Goal: Transaction & Acquisition: Subscribe to service/newsletter

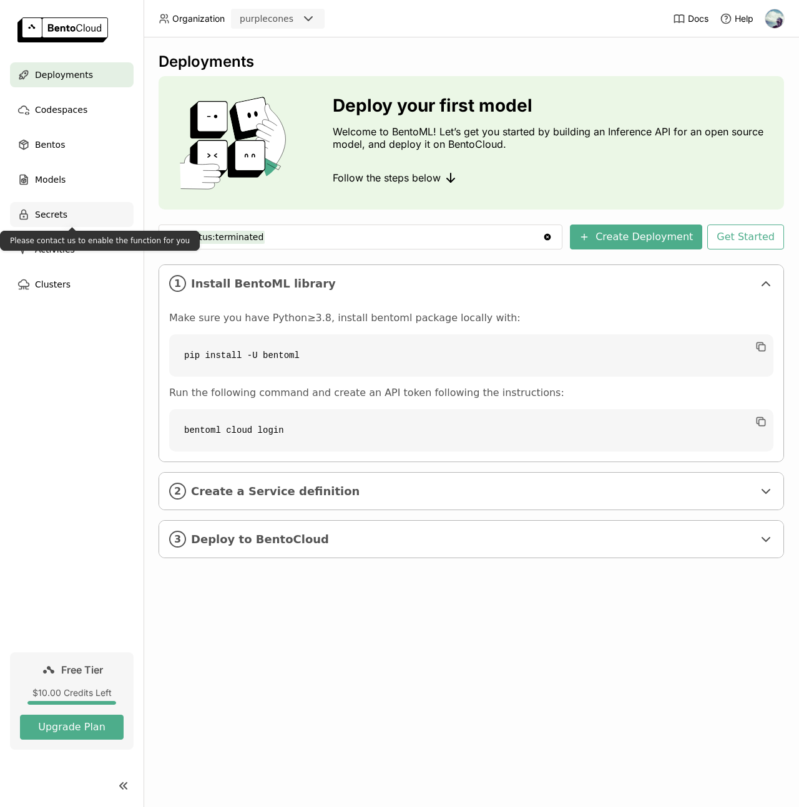
click at [67, 212] on div "Secrets" at bounding box center [72, 214] width 124 height 25
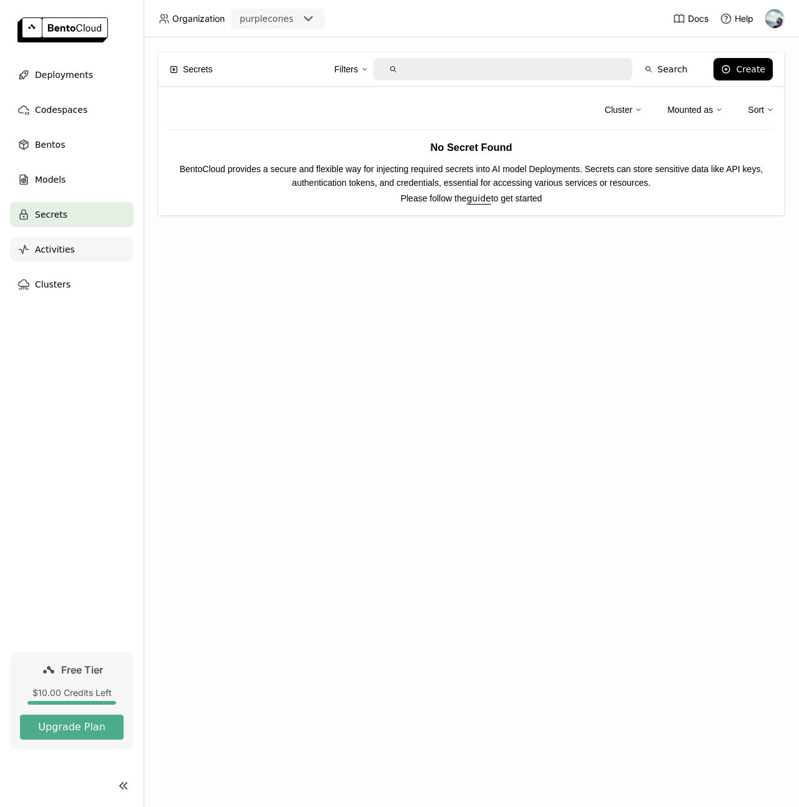
click at [75, 243] on div "Activities" at bounding box center [72, 249] width 124 height 25
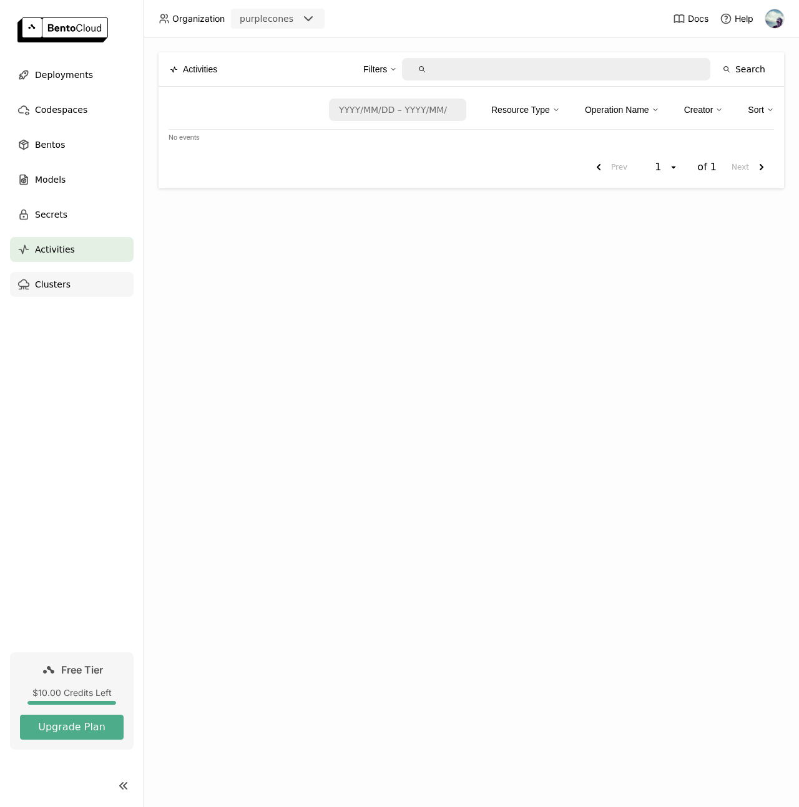
click at [71, 283] on div "Clusters" at bounding box center [72, 284] width 124 height 25
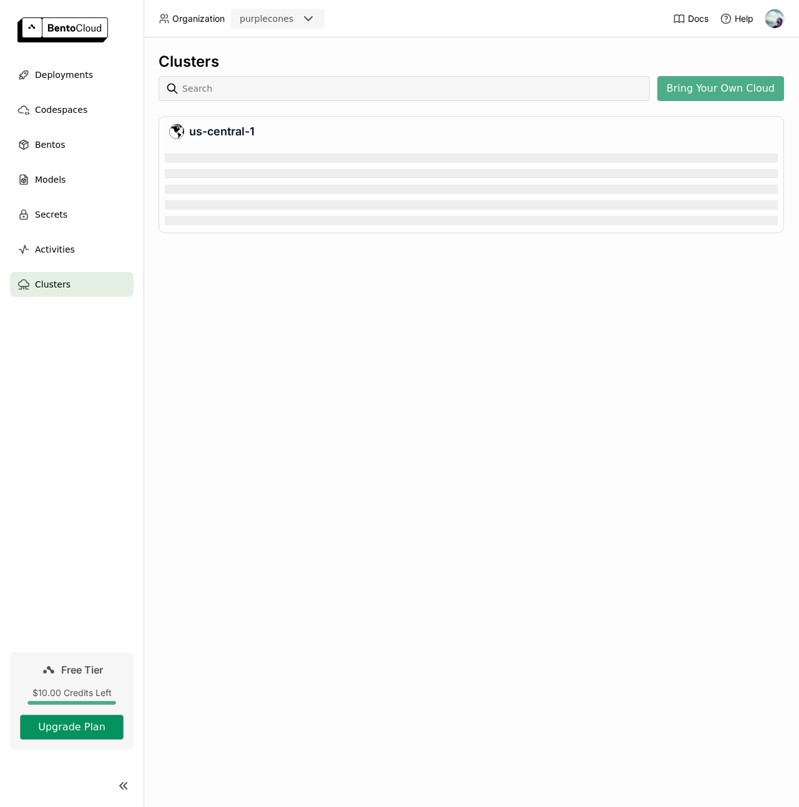
click at [80, 728] on button "Upgrade Plan" at bounding box center [72, 727] width 104 height 25
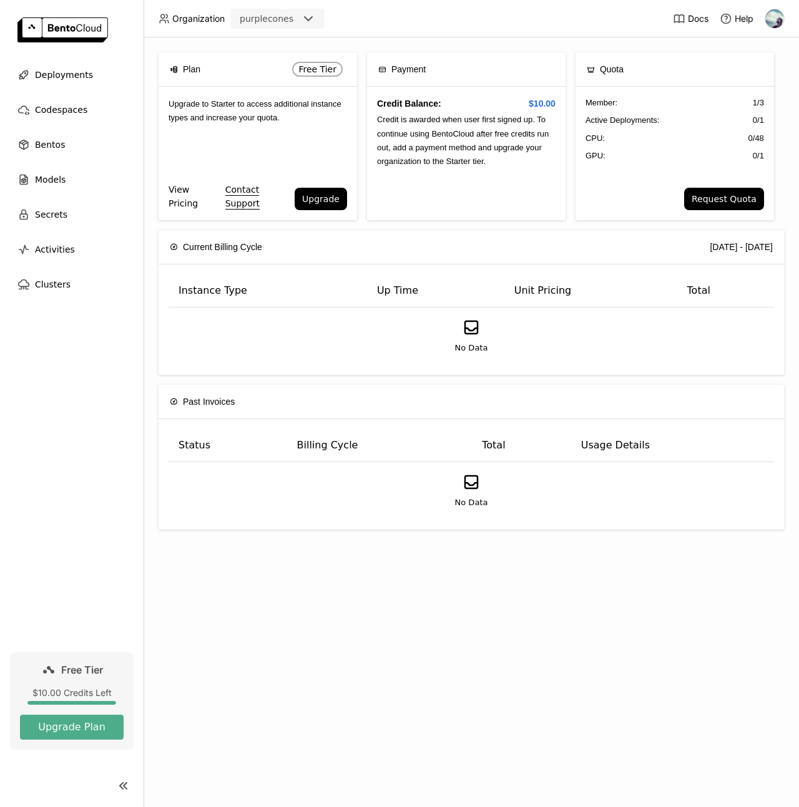
click at [179, 201] on link "View Pricing" at bounding box center [194, 196] width 52 height 27
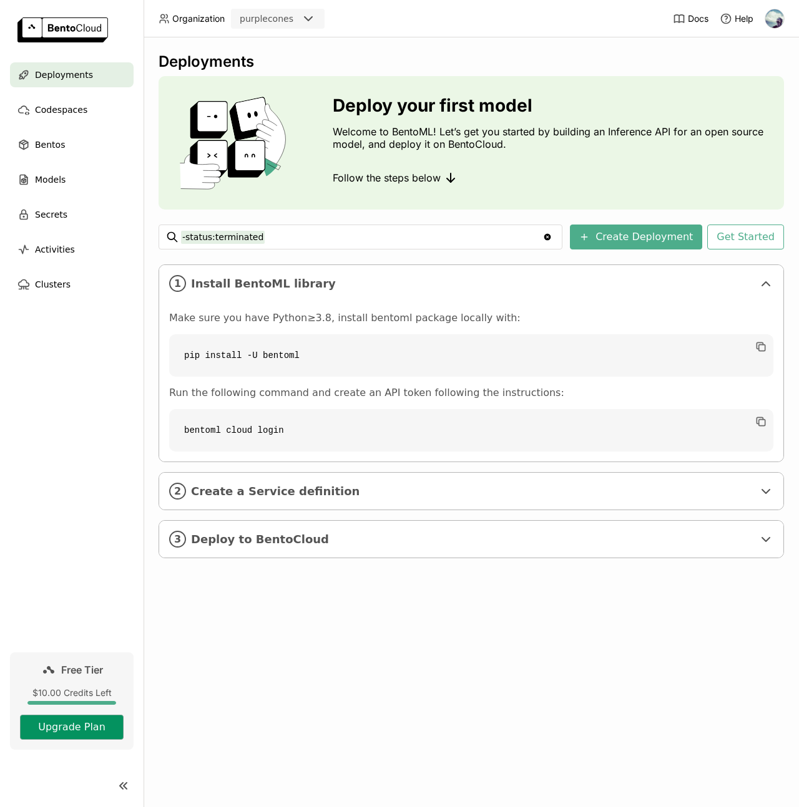
click at [94, 731] on button "Upgrade Plan" at bounding box center [72, 727] width 104 height 25
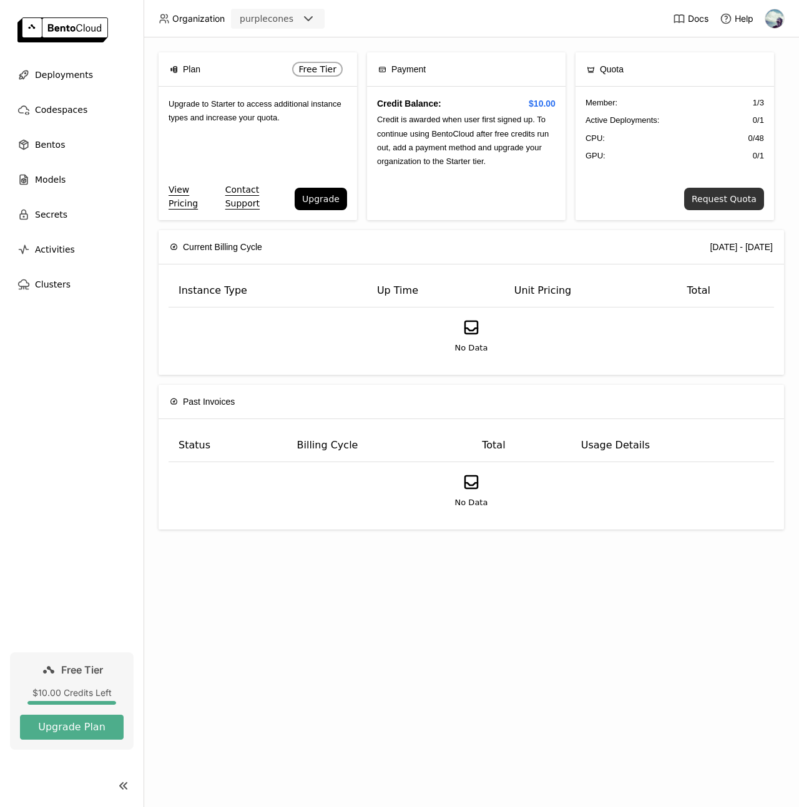
click at [742, 203] on button "Request Quota" at bounding box center [724, 199] width 80 height 22
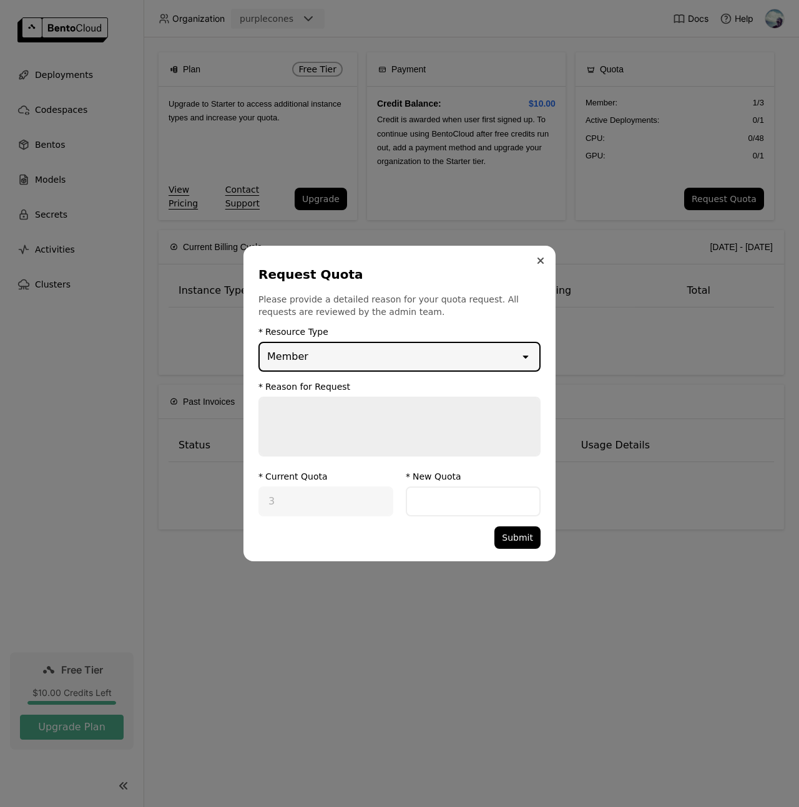
click at [537, 258] on icon "Close" at bounding box center [540, 261] width 6 height 6
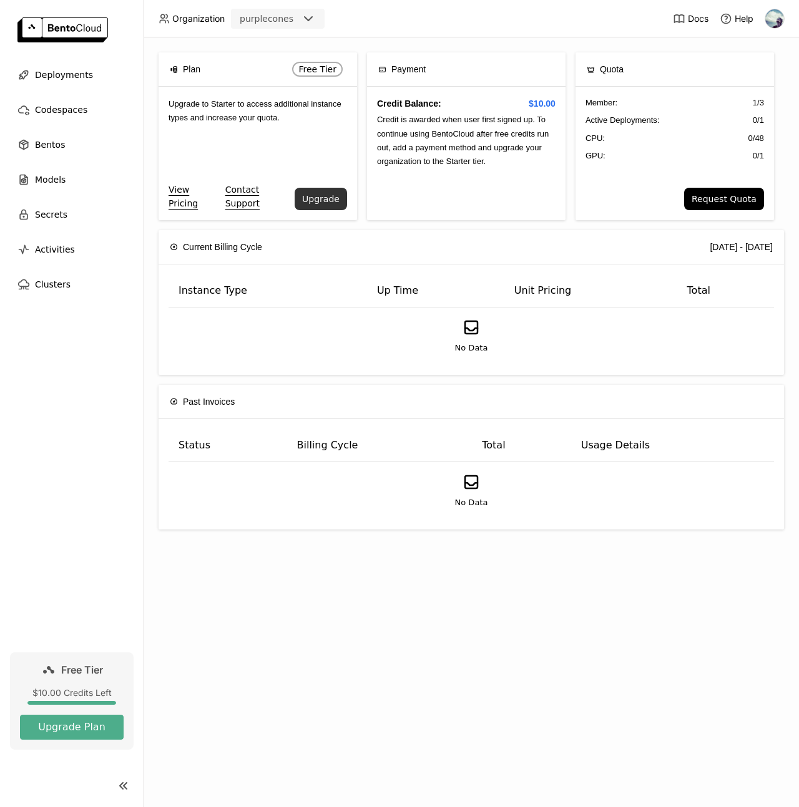
click at [311, 200] on button "Upgrade" at bounding box center [321, 199] width 52 height 22
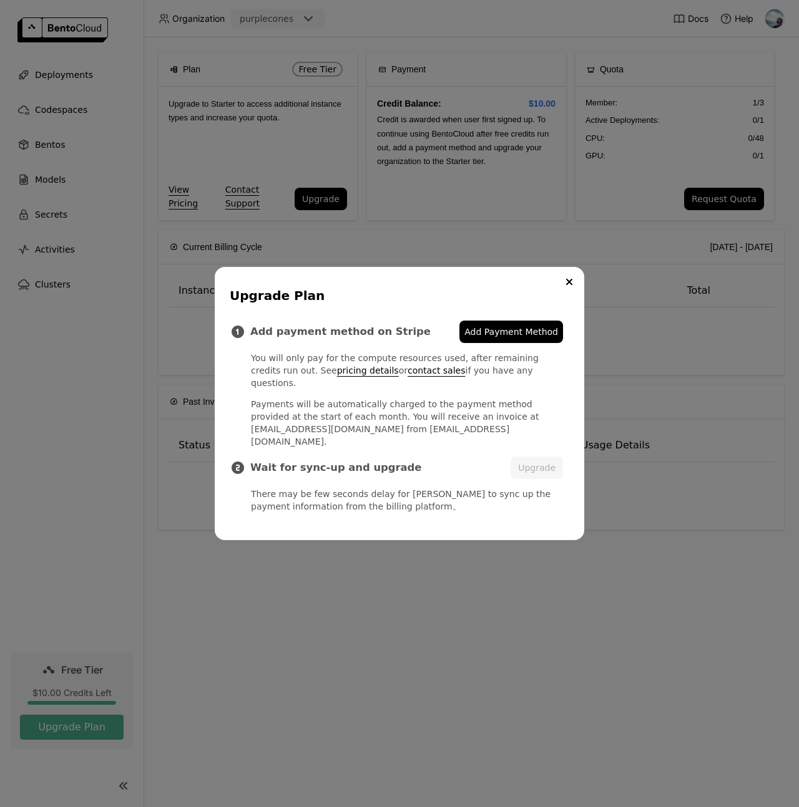
click at [570, 288] on button "Close" at bounding box center [569, 282] width 15 height 15
